Goal: Task Accomplishment & Management: Use online tool/utility

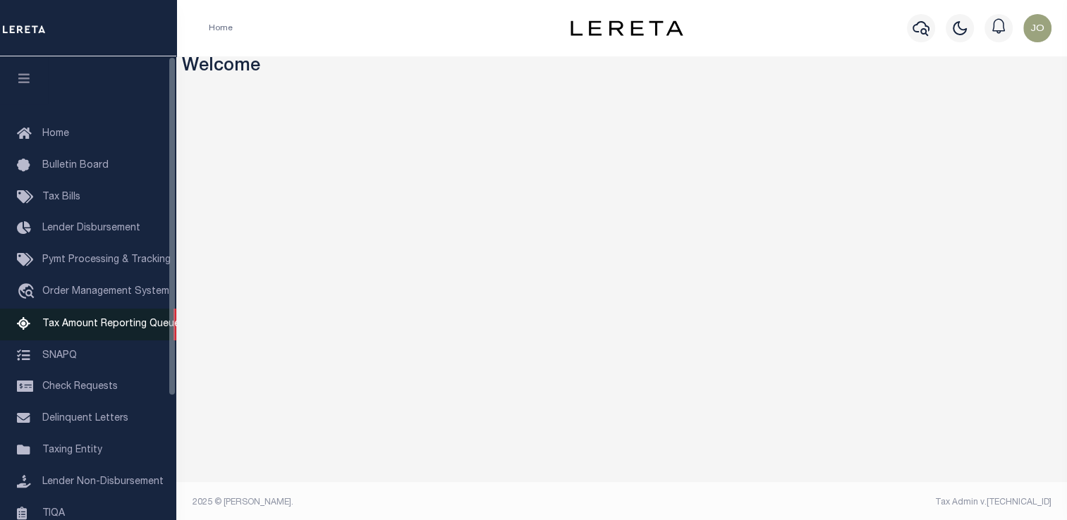
click at [123, 329] on span "Tax Amount Reporting Queue" at bounding box center [110, 324] width 137 height 10
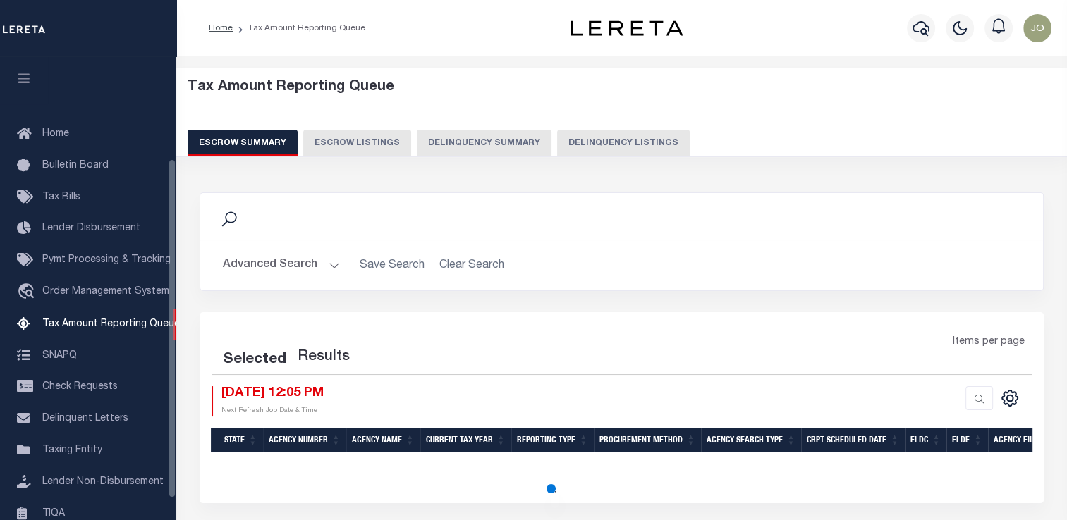
scroll to position [144, 0]
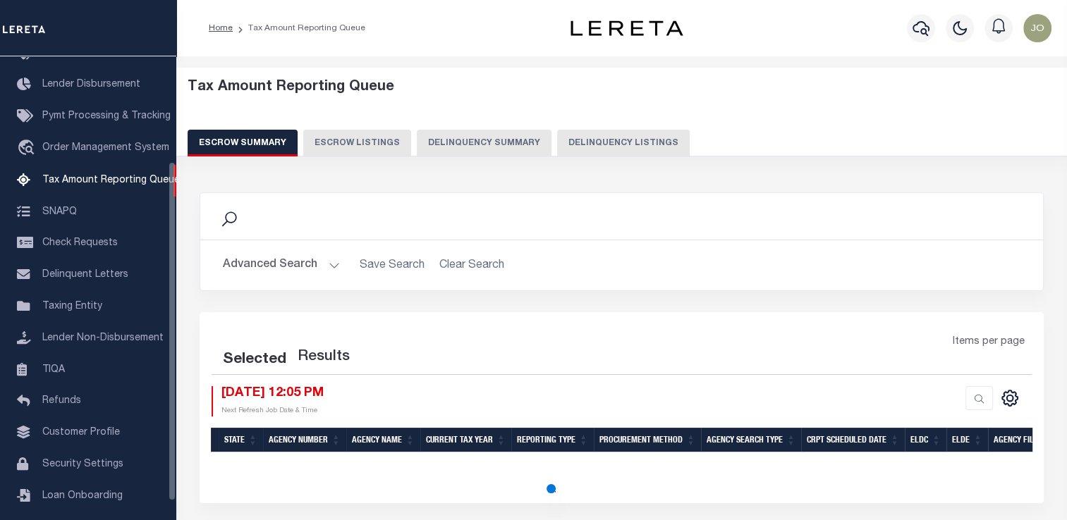
select select "100"
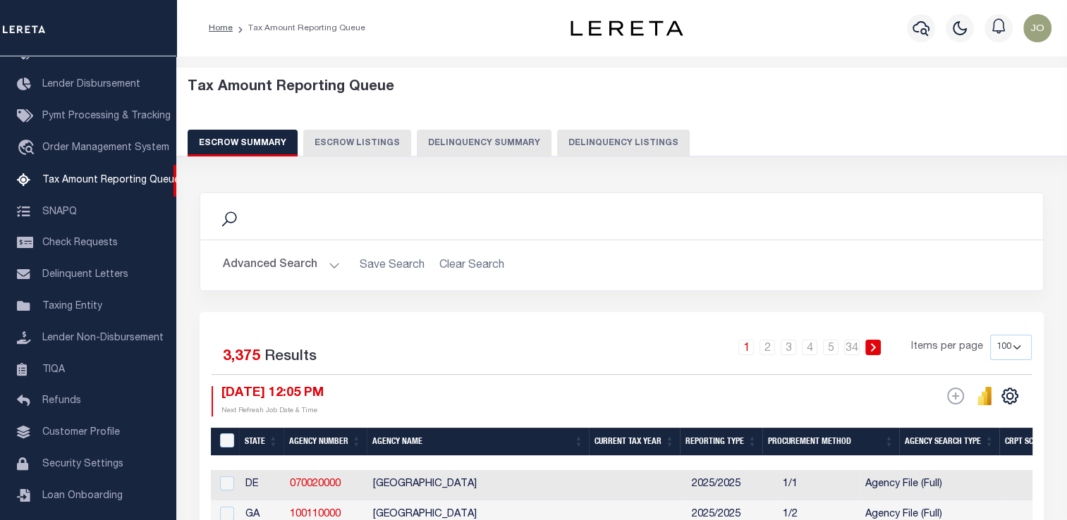
click at [471, 140] on button "Delinquency Summary" at bounding box center [484, 143] width 135 height 27
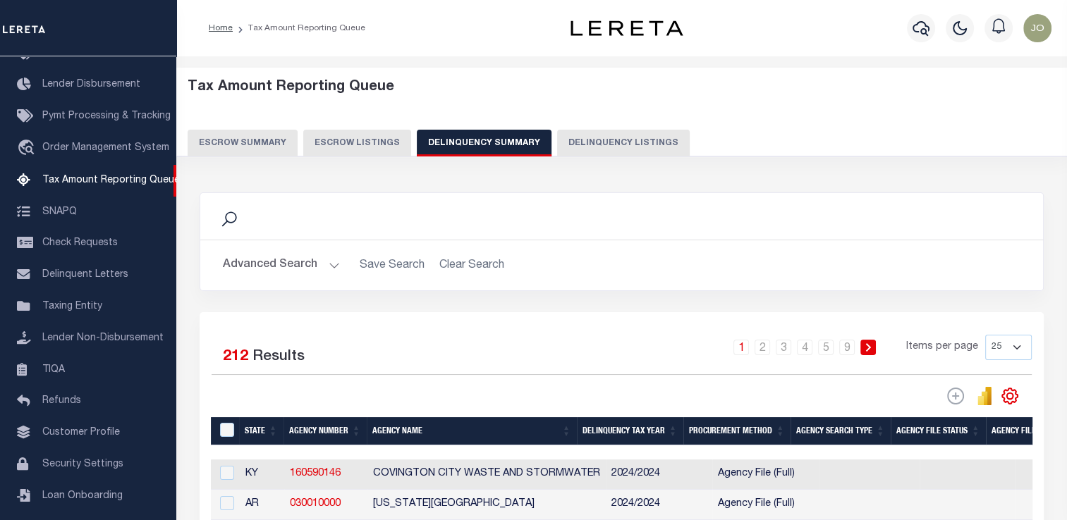
scroll to position [71, 0]
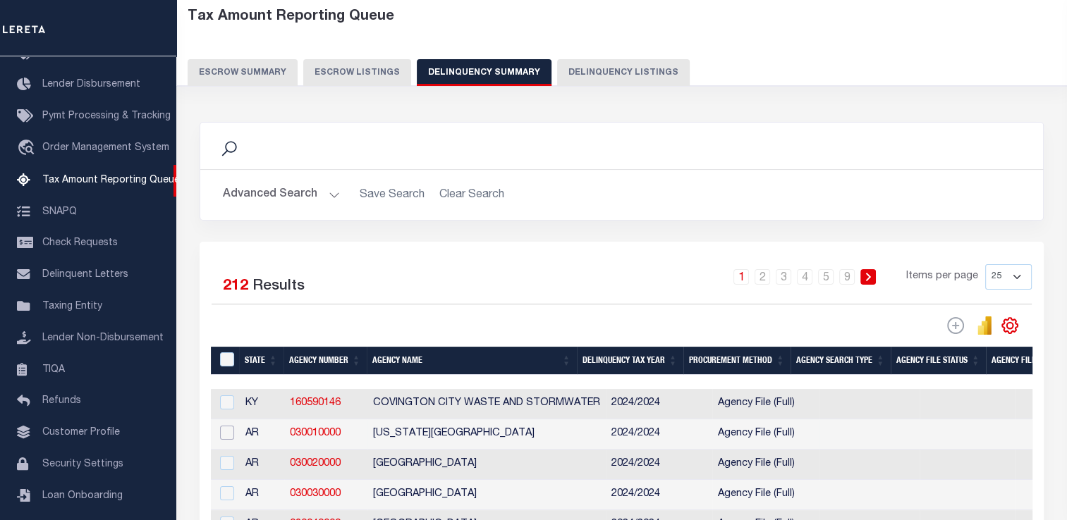
click at [228, 439] on input "checkbox" at bounding box center [227, 433] width 14 height 14
checkbox input "true"
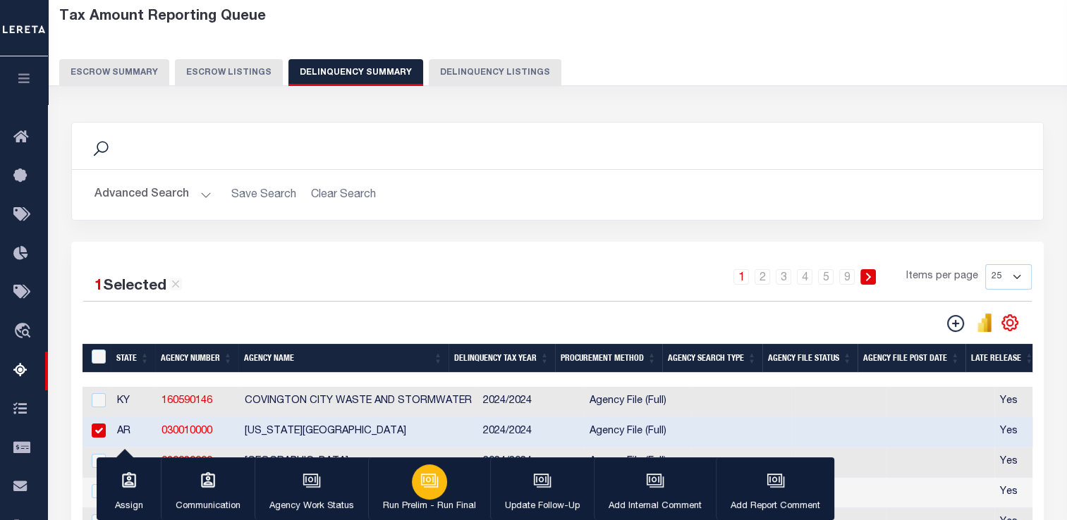
click at [412, 494] on button "Run Prelim - Run Final" at bounding box center [429, 489] width 122 height 63
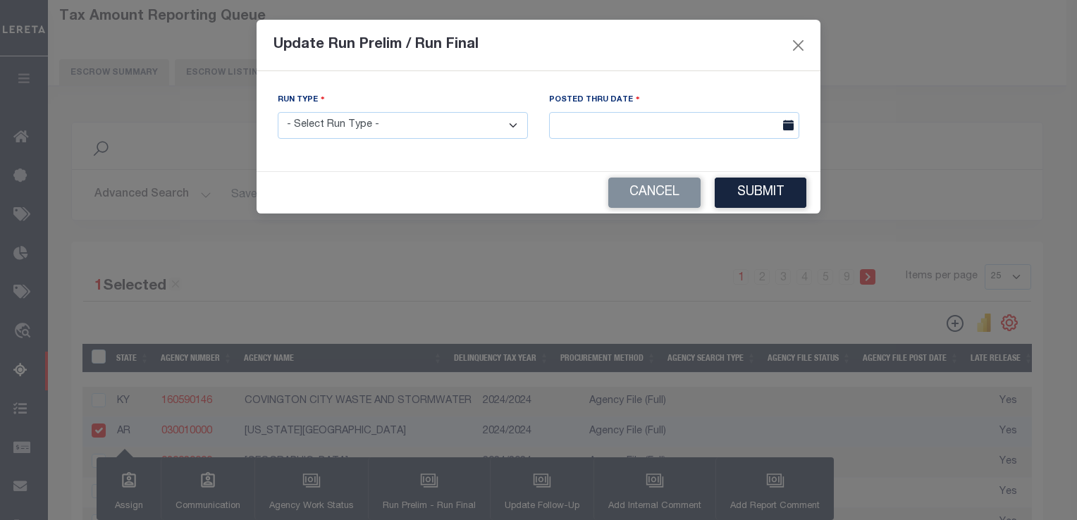
click at [340, 132] on select "- Select Run Type - Prelim Run Final Run" at bounding box center [403, 125] width 250 height 27
select select "P"
click at [278, 113] on select "- Select Run Type - Prelim Run Final Run" at bounding box center [403, 125] width 250 height 27
click at [601, 141] on div "Posted Thru Date" at bounding box center [674, 121] width 271 height 58
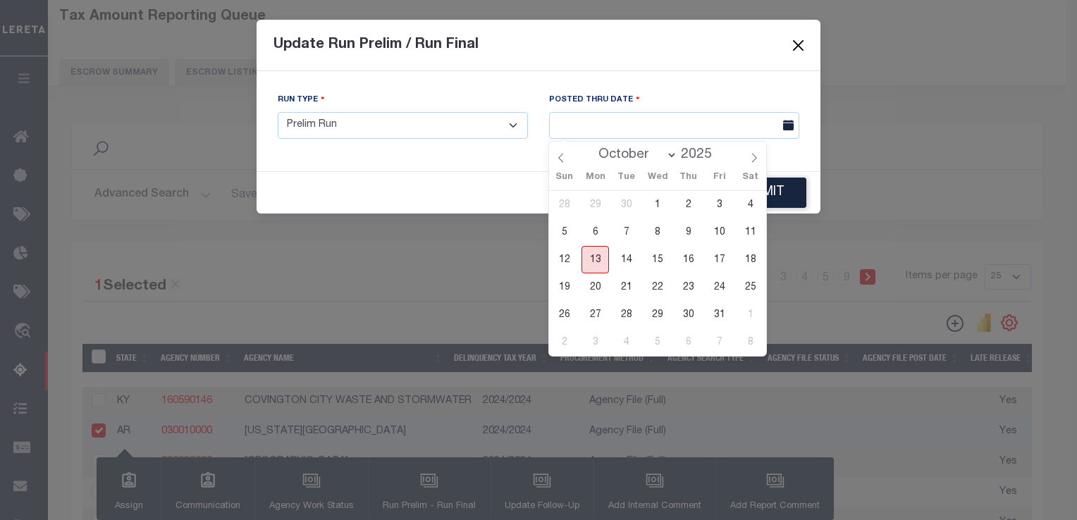
click at [601, 251] on span "13" at bounding box center [595, 259] width 27 height 27
type input "[DATE]"
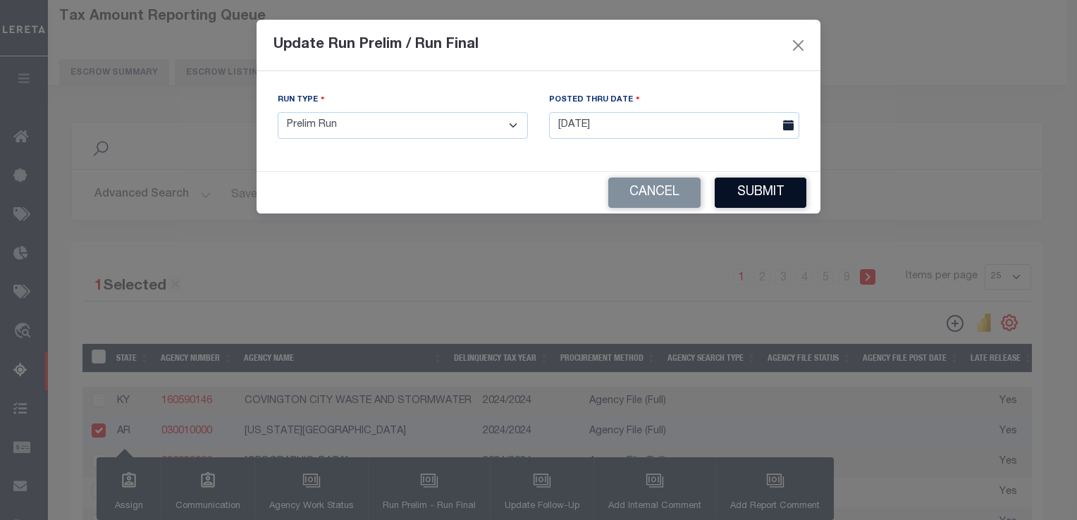
click at [754, 190] on button "Submit" at bounding box center [761, 193] width 92 height 30
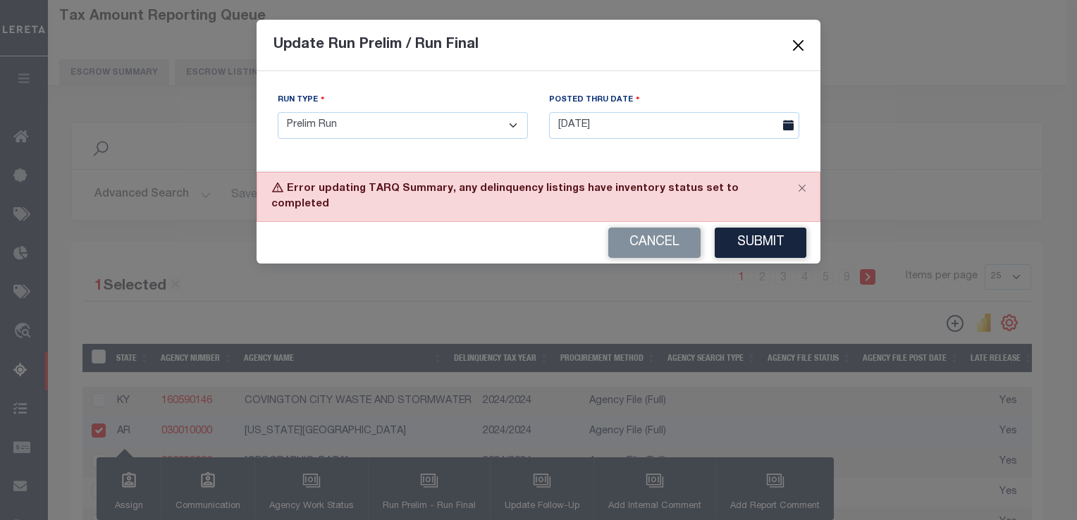
click at [801, 41] on button "Close" at bounding box center [799, 45] width 18 height 18
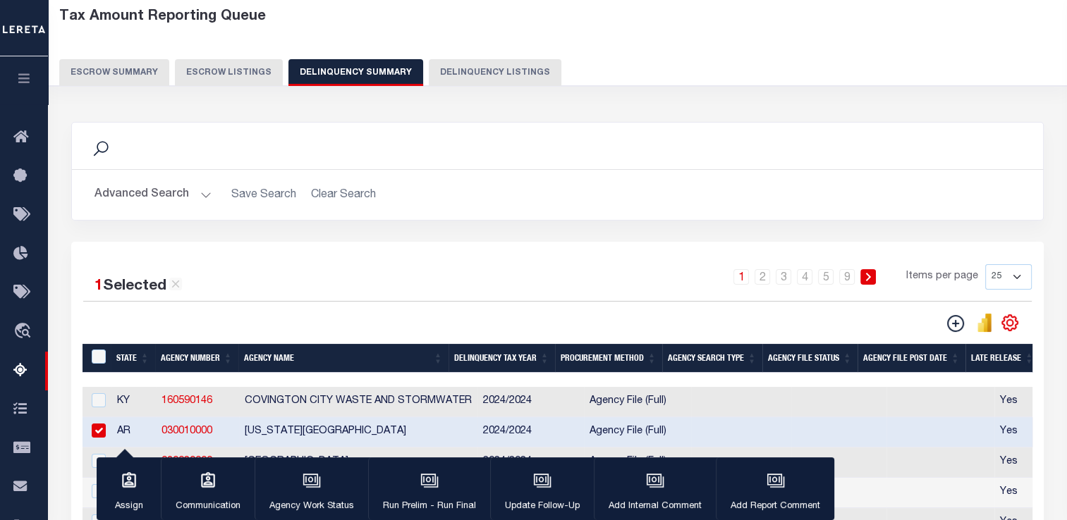
click at [99, 429] on input "checkbox" at bounding box center [99, 431] width 14 height 14
checkbox input "false"
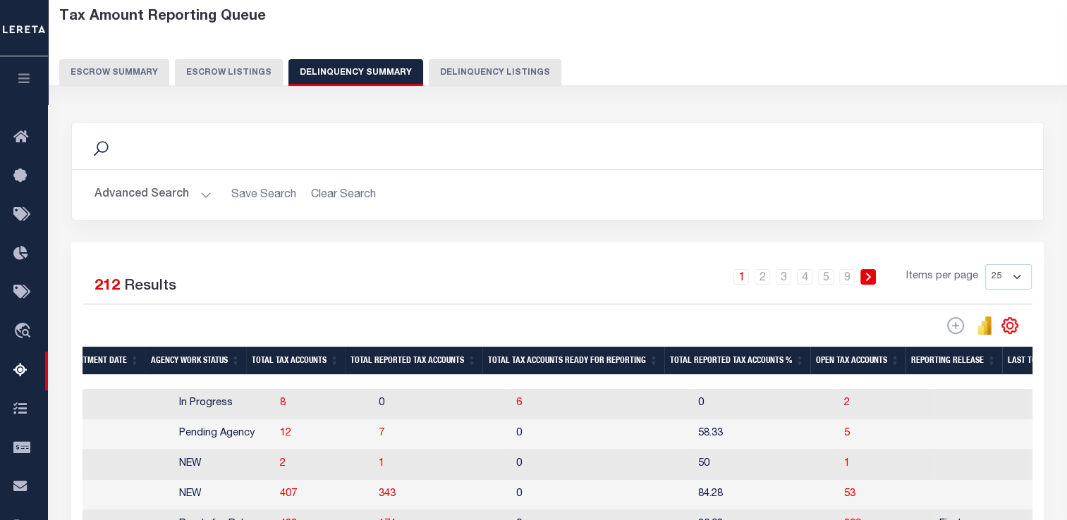
scroll to position [0, 0]
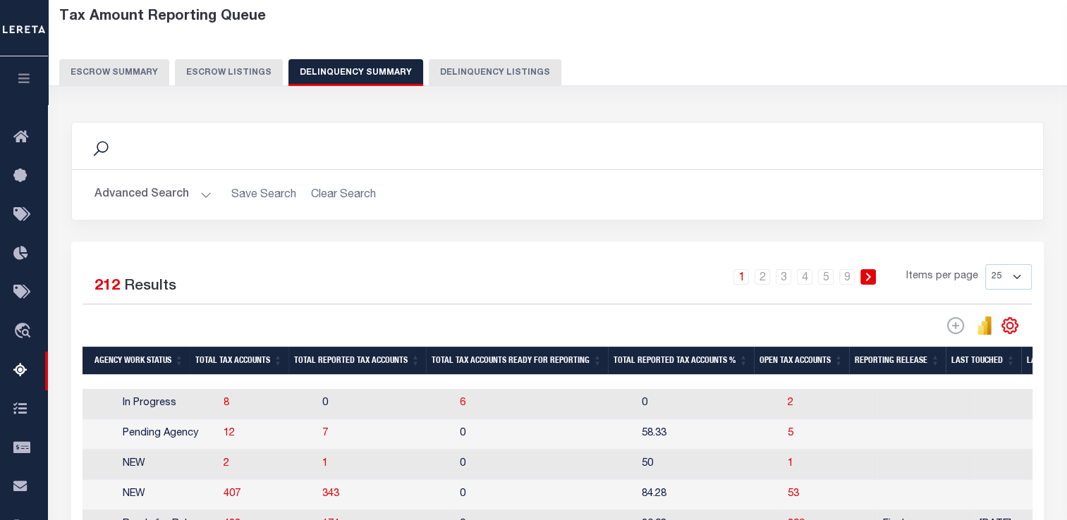
click at [751, 370] on th "Total Reported Tax Accounts %" at bounding box center [681, 361] width 146 height 29
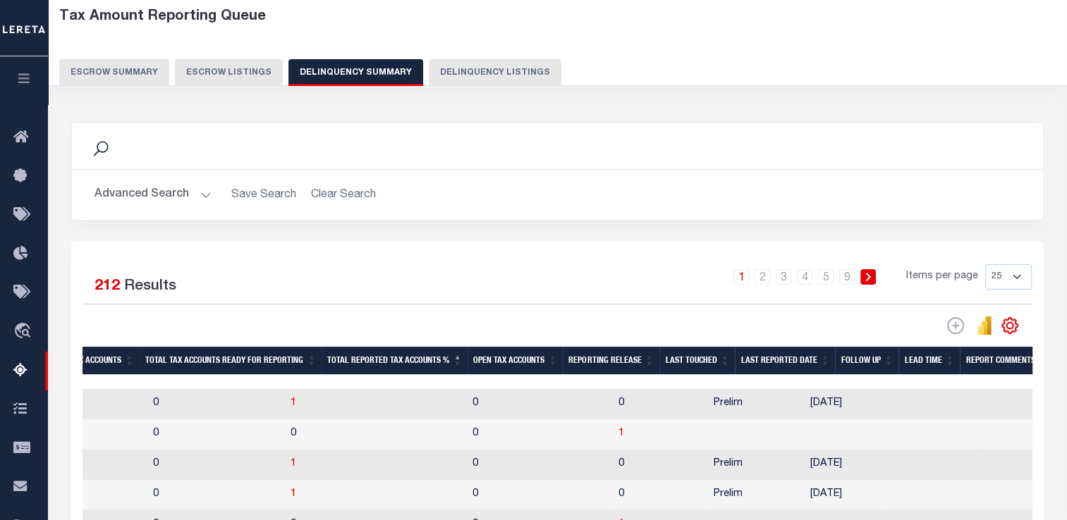
scroll to position [0, 1677]
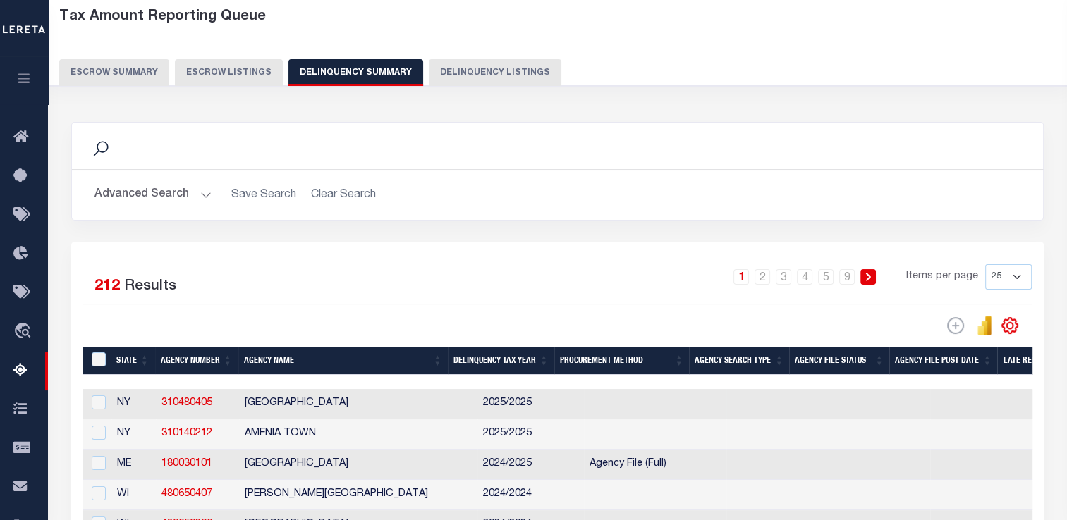
click at [109, 407] on td at bounding box center [96, 404] width 29 height 30
checkbox input "true"
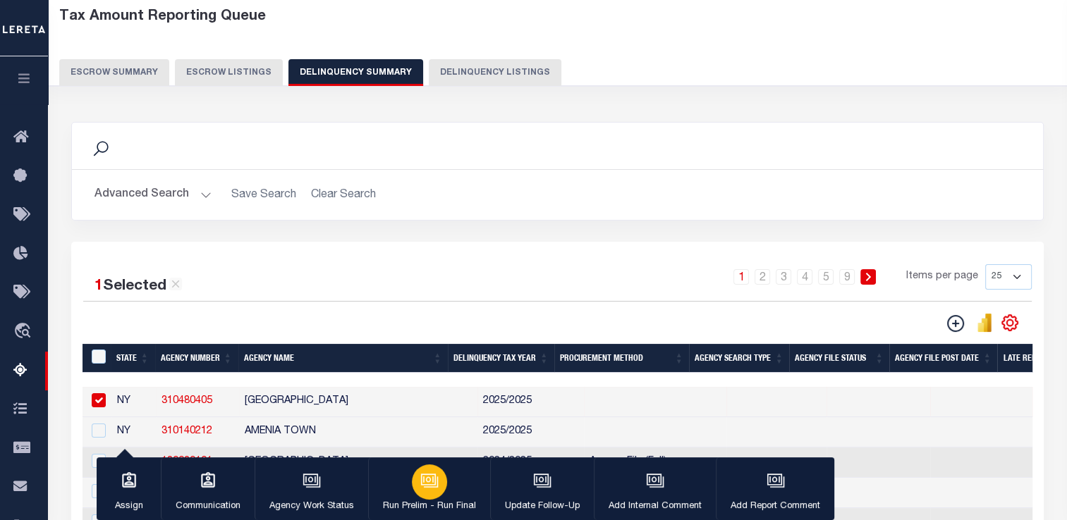
click at [423, 483] on icon "button" at bounding box center [428, 480] width 11 height 6
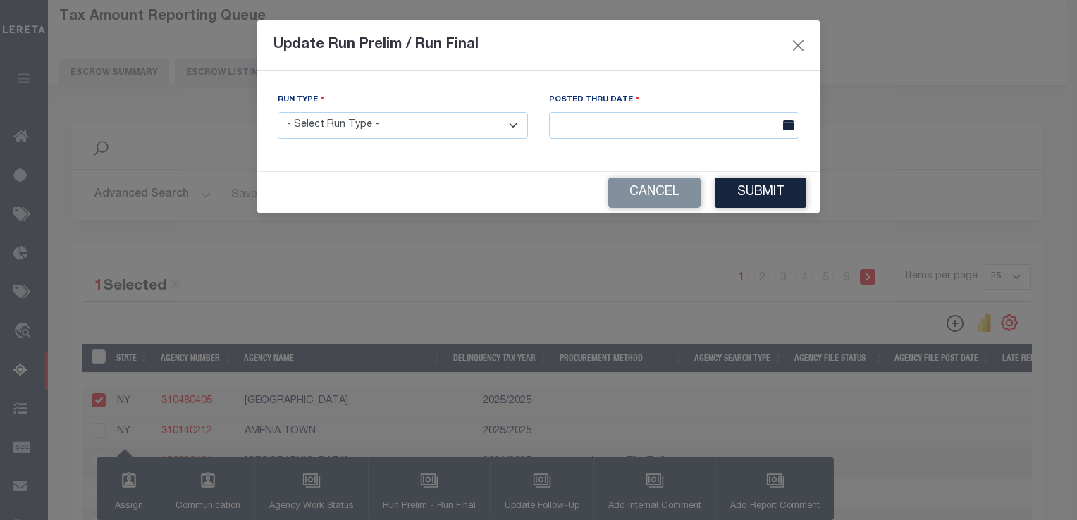
click at [409, 130] on select "- Select Run Type - Prelim Run Final Run" at bounding box center [403, 125] width 250 height 27
select select "P"
click at [278, 113] on select "- Select Run Type - Prelim Run Final Run" at bounding box center [403, 125] width 250 height 27
click at [638, 121] on input "text" at bounding box center [674, 125] width 250 height 27
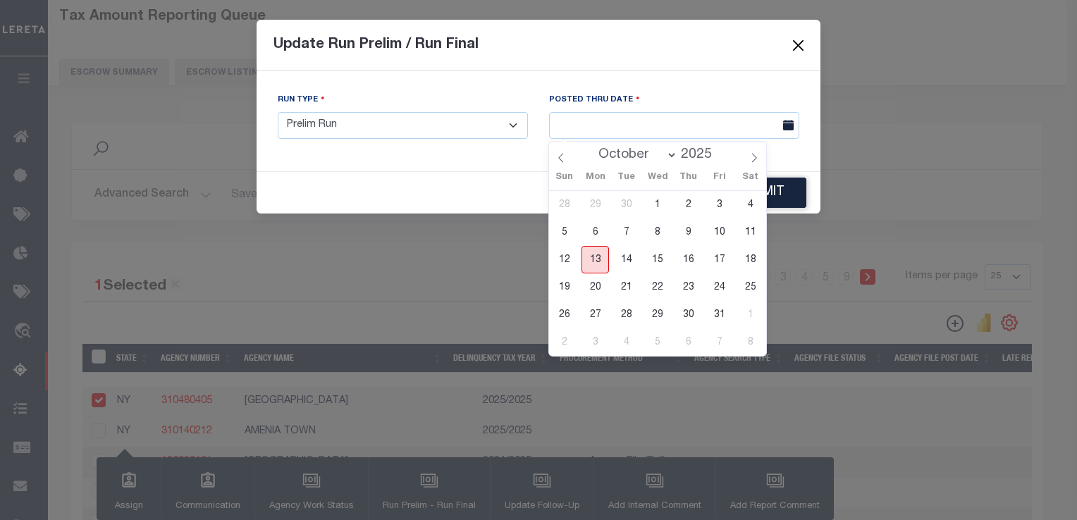
click at [600, 257] on span "13" at bounding box center [595, 259] width 27 height 27
type input "[DATE]"
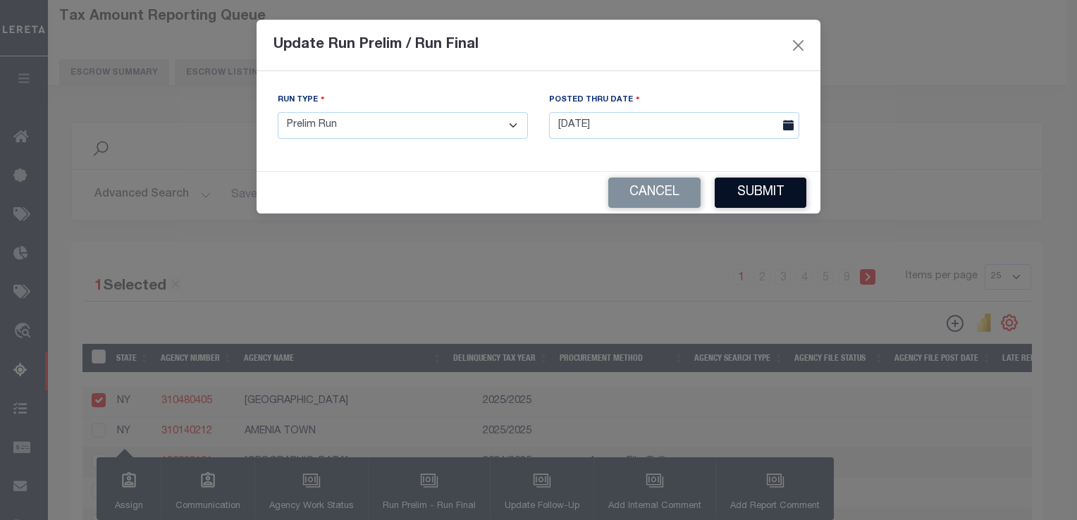
click at [742, 195] on button "Submit" at bounding box center [761, 193] width 92 height 30
